Goal: Task Accomplishment & Management: Use online tool/utility

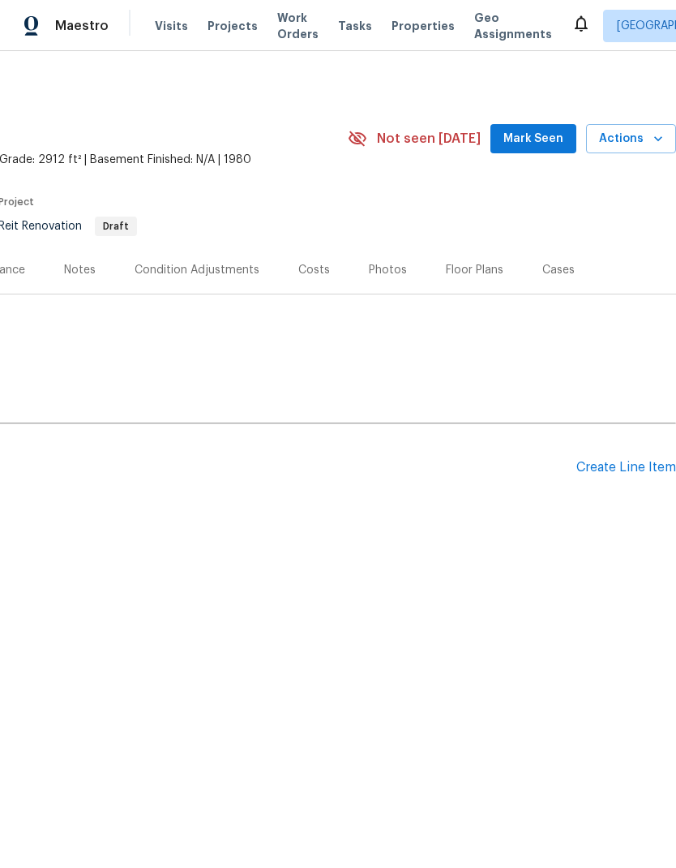
scroll to position [0, 240]
click at [625, 465] on div "Create Line Item" at bounding box center [627, 467] width 100 height 15
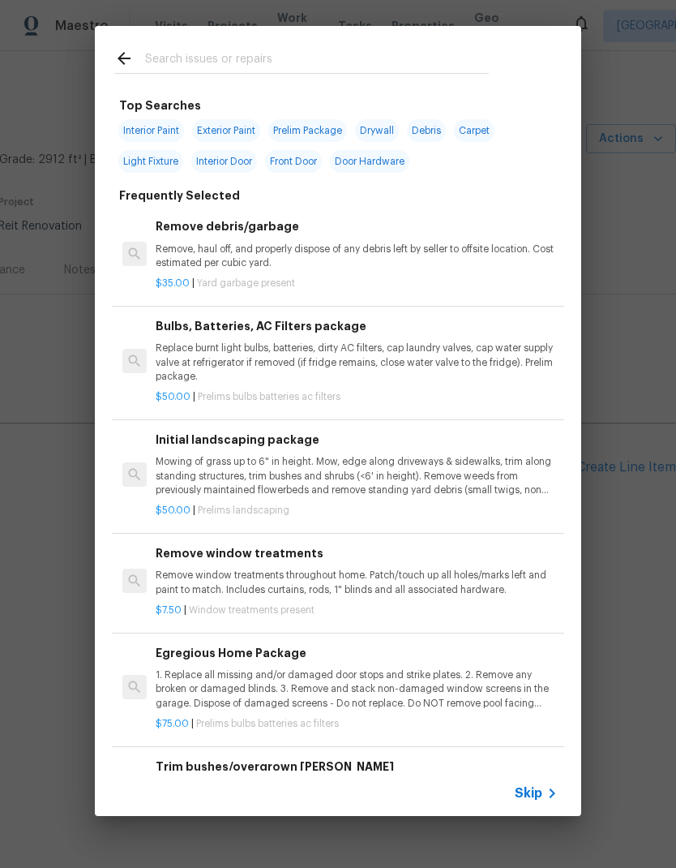
click at [272, 57] on input "text" at bounding box center [317, 61] width 344 height 24
type input "Sod"
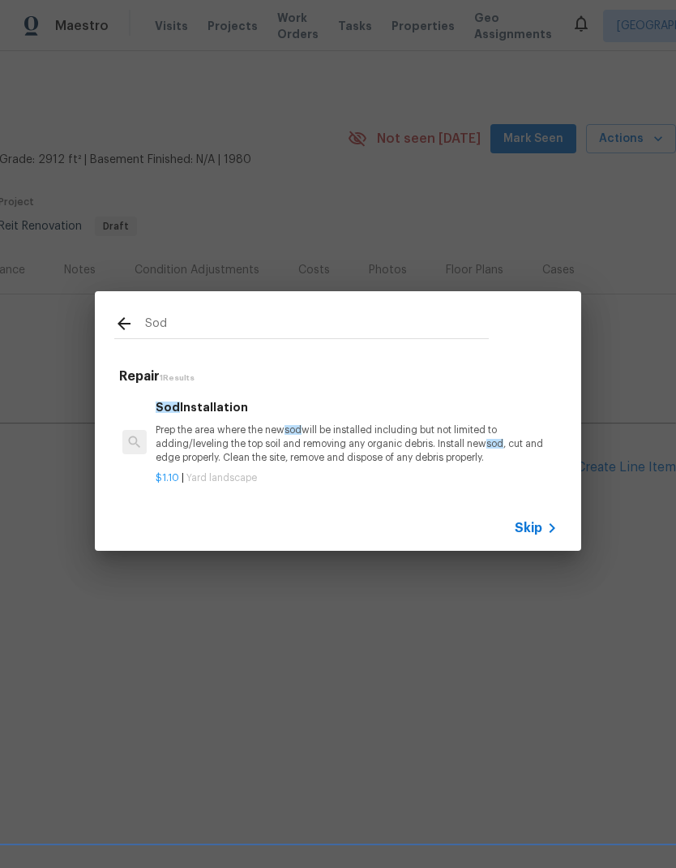
click at [225, 421] on div "Sod Installation Prep the area where the new sod will be installed including bu…" at bounding box center [357, 431] width 402 height 66
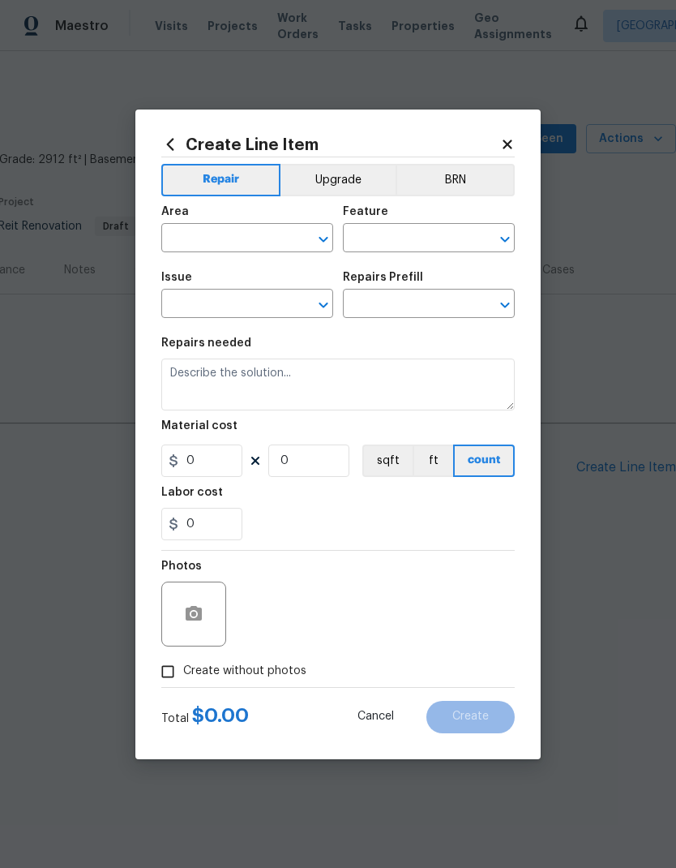
type input "Landscaping"
type input "Sod Installation $1.10"
type textarea "Prep the area where the new sod will be installed including but not limited to …"
type input "1.1"
type input "1"
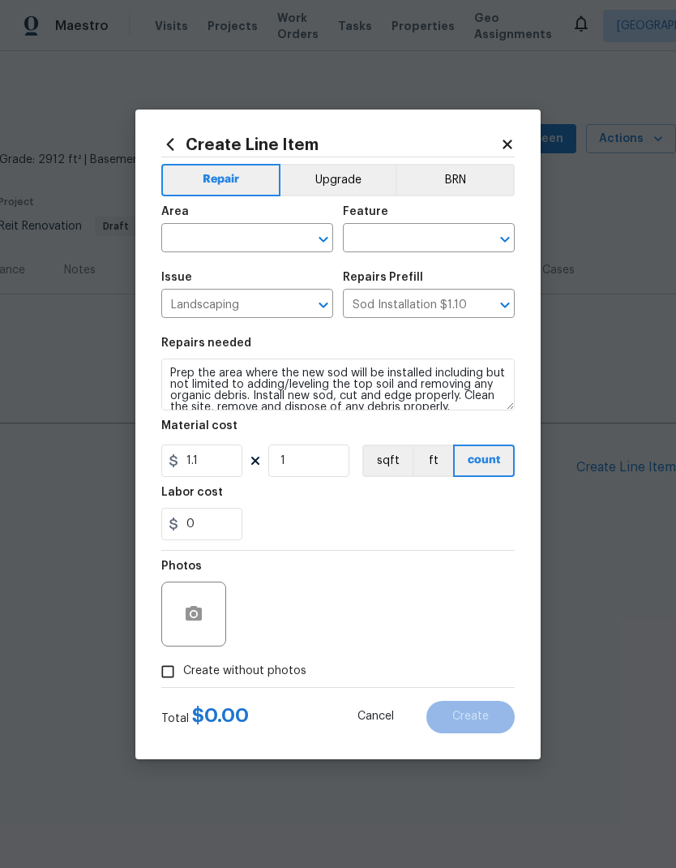
click at [225, 420] on div "Create Line Item Repair Upgrade BRN Area ​ Feature ​ Issue Landscaping ​ Repair…" at bounding box center [337, 434] width 405 height 650
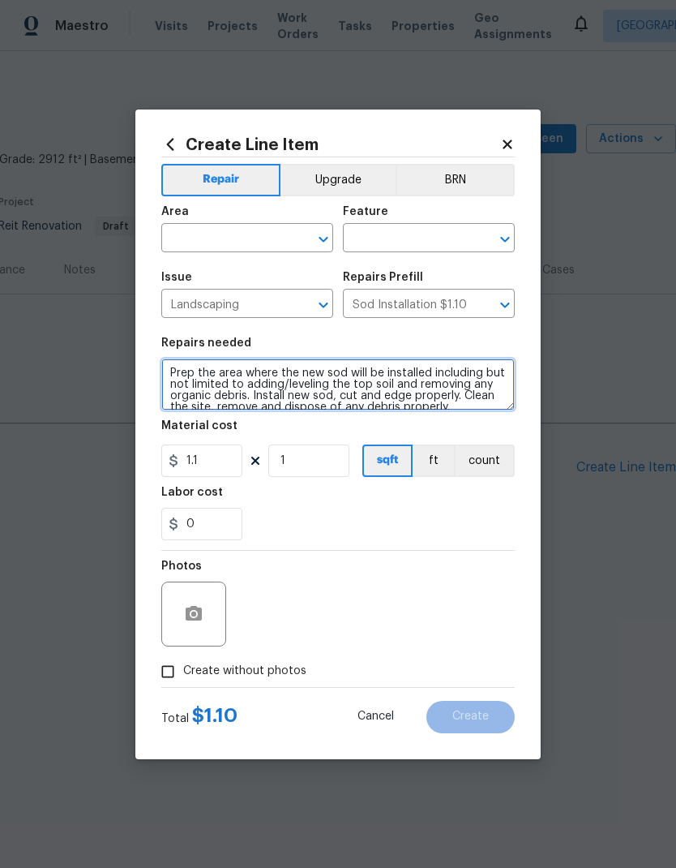
click at [176, 369] on textarea "Prep the area where the new sod will be installed including but not limited to …" at bounding box center [338, 384] width 354 height 52
type textarea "QUOTE ON,Y FOR HOA VIOLATION TO RE-SOD DEA/MISSING AREAS —— Prep the area where…"
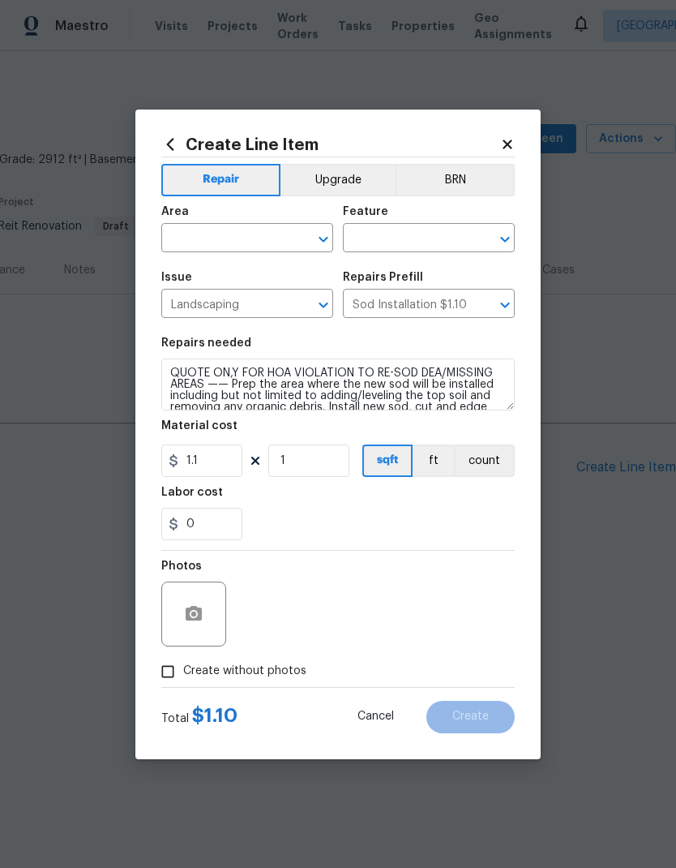
click at [226, 237] on input "text" at bounding box center [224, 239] width 127 height 25
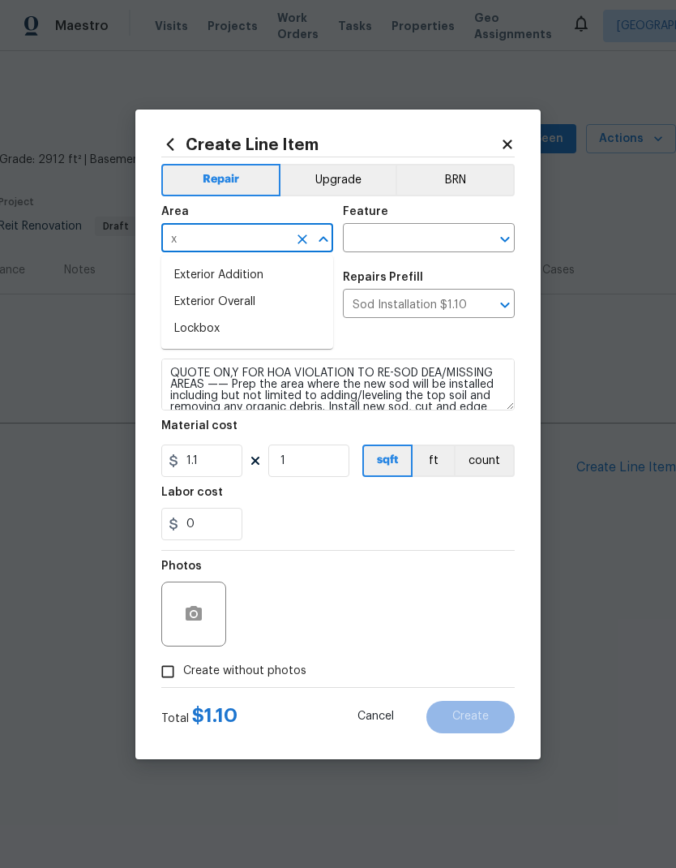
click at [258, 307] on li "Exterior Overall" at bounding box center [247, 302] width 172 height 27
type input "Exterior Overall"
click at [415, 240] on input "text" at bounding box center [406, 239] width 127 height 25
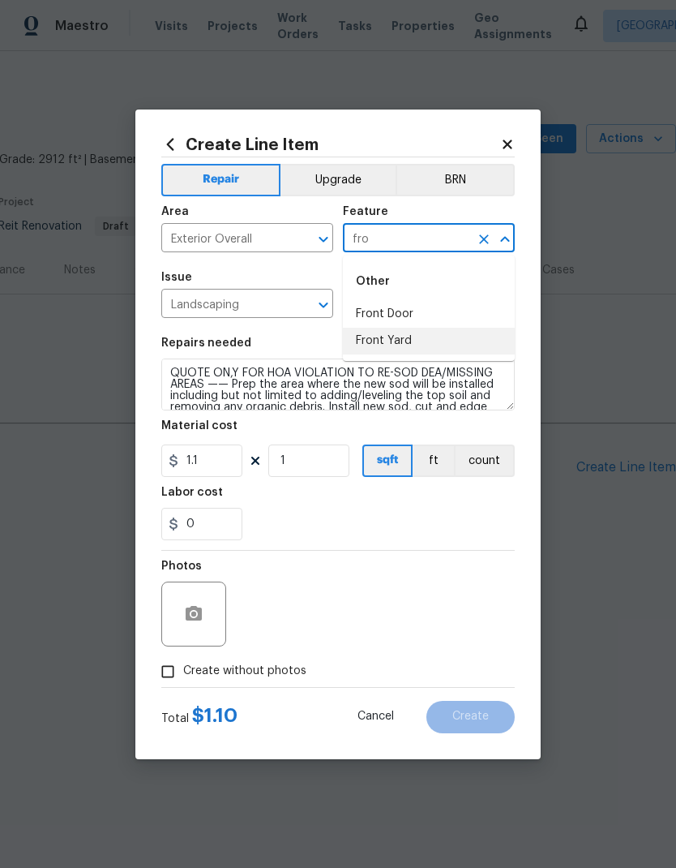
click at [399, 337] on li "Front Yard" at bounding box center [429, 341] width 172 height 27
type input "Front Yard"
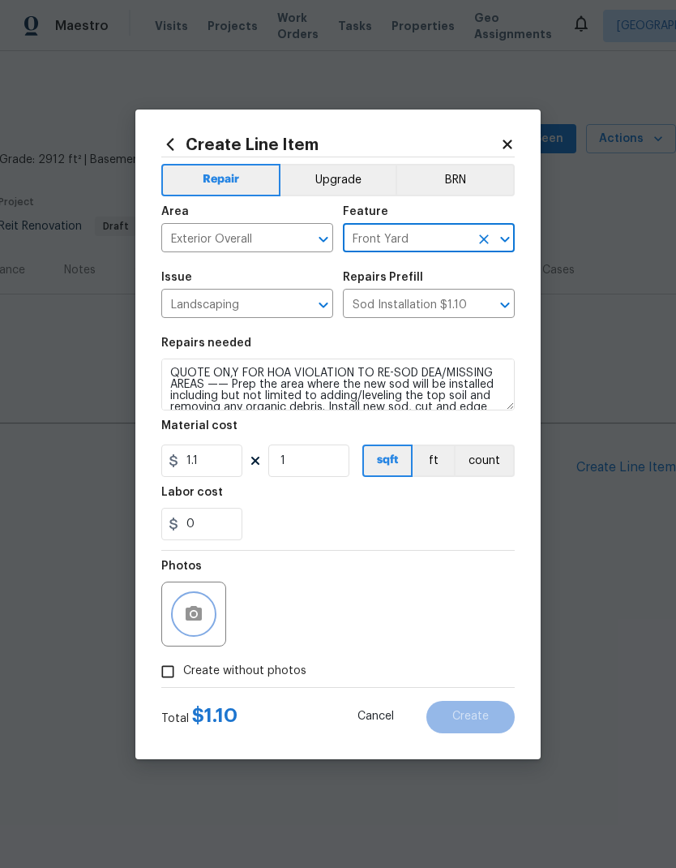
click at [204, 612] on button "button" at bounding box center [193, 613] width 39 height 39
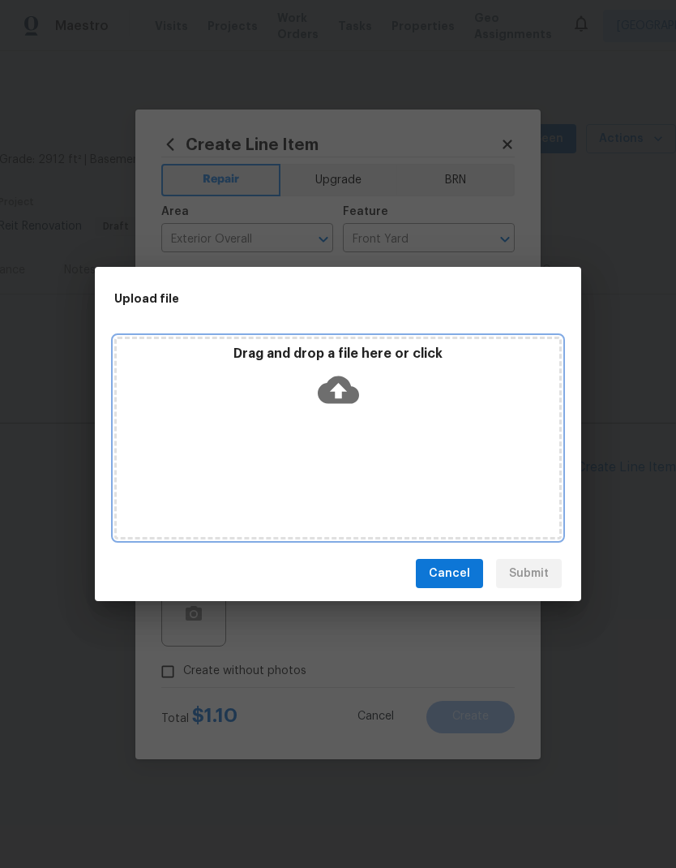
click at [343, 397] on icon at bounding box center [338, 390] width 41 height 28
